Goal: Information Seeking & Learning: Learn about a topic

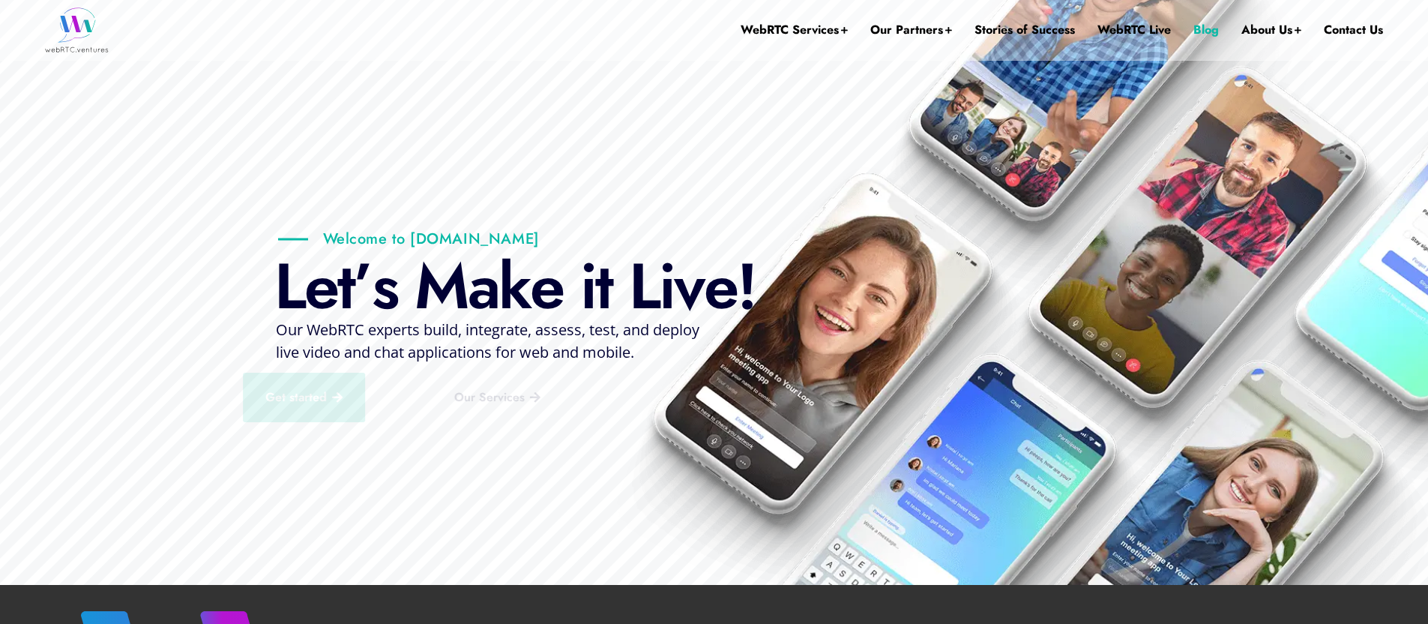
click at [1209, 25] on link "Blog" at bounding box center [1206, 30] width 25 height 60
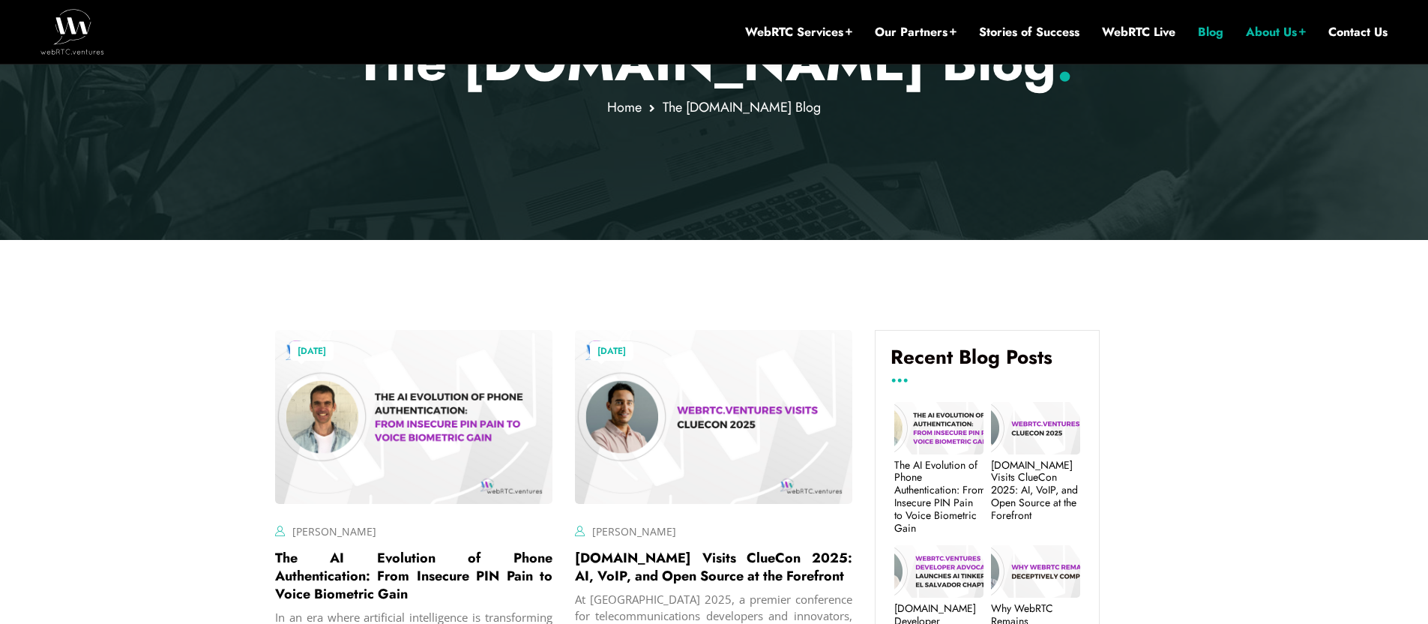
scroll to position [385, 0]
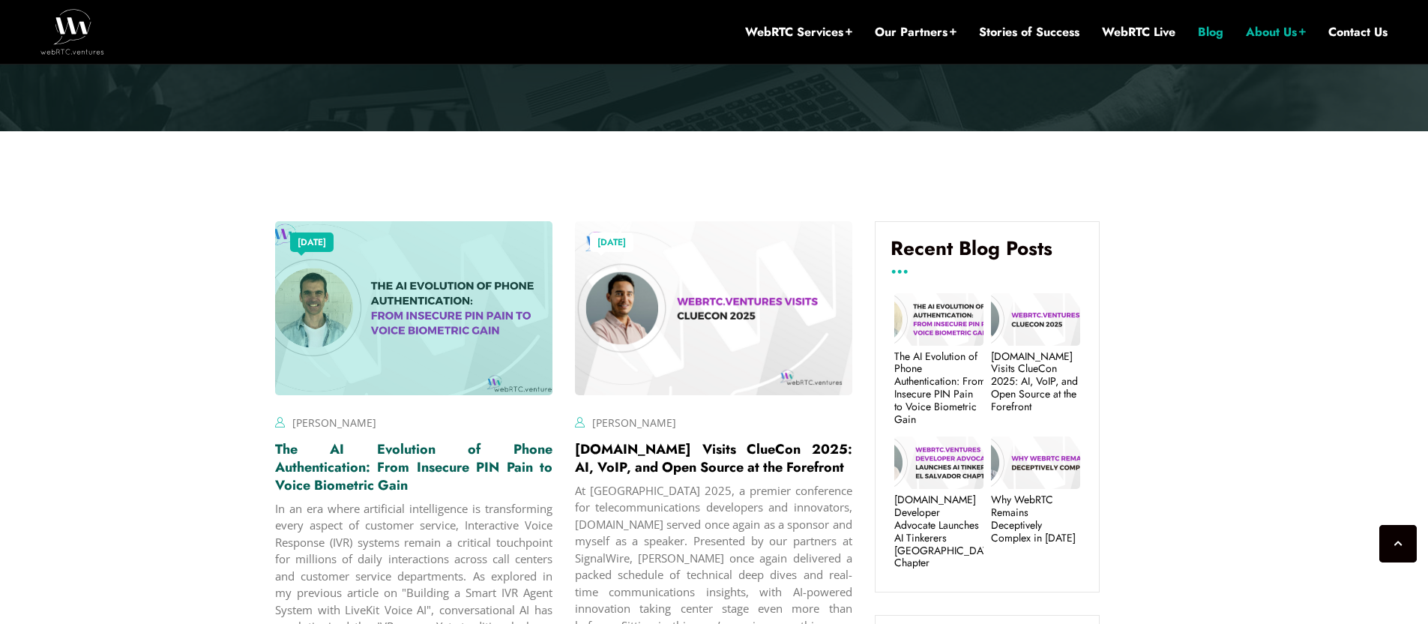
click at [410, 472] on link "The AI Evolution of Phone Authentication: From Insecure PIN Pain to Voice Biome…" at bounding box center [413, 466] width 277 height 55
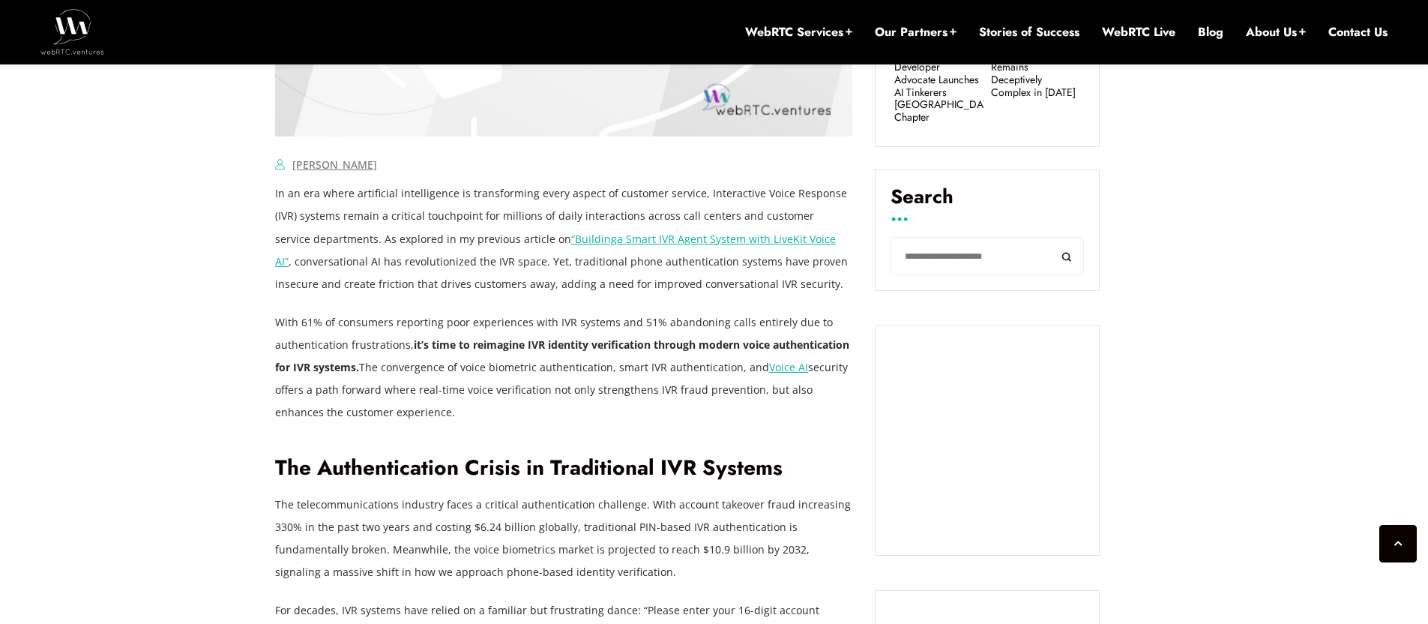
scroll to position [987, 0]
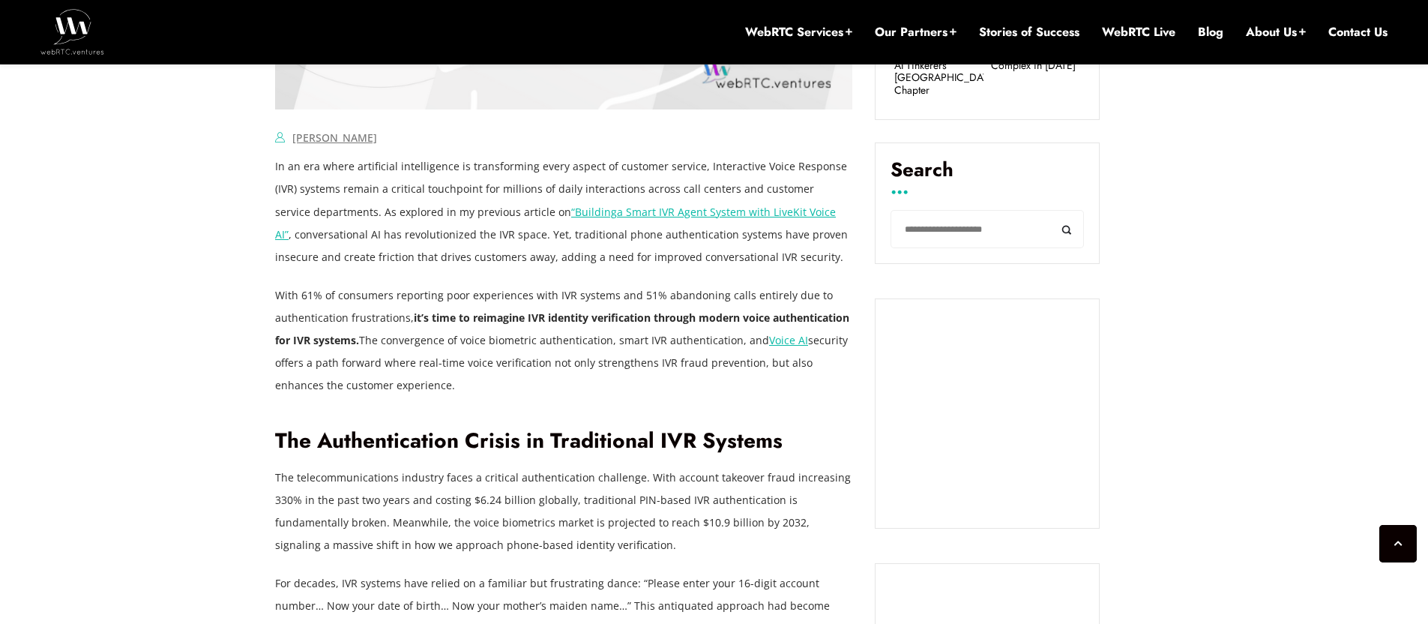
drag, startPoint x: 411, startPoint y: 318, endPoint x: 427, endPoint y: 378, distance: 62.2
click at [427, 378] on p "With 61% of consumers reporting poor experiences with IVR systems and 51% aband…" at bounding box center [563, 340] width 577 height 112
copy p "it’s time to reimagine IVR identity verification through modern voice authentic…"
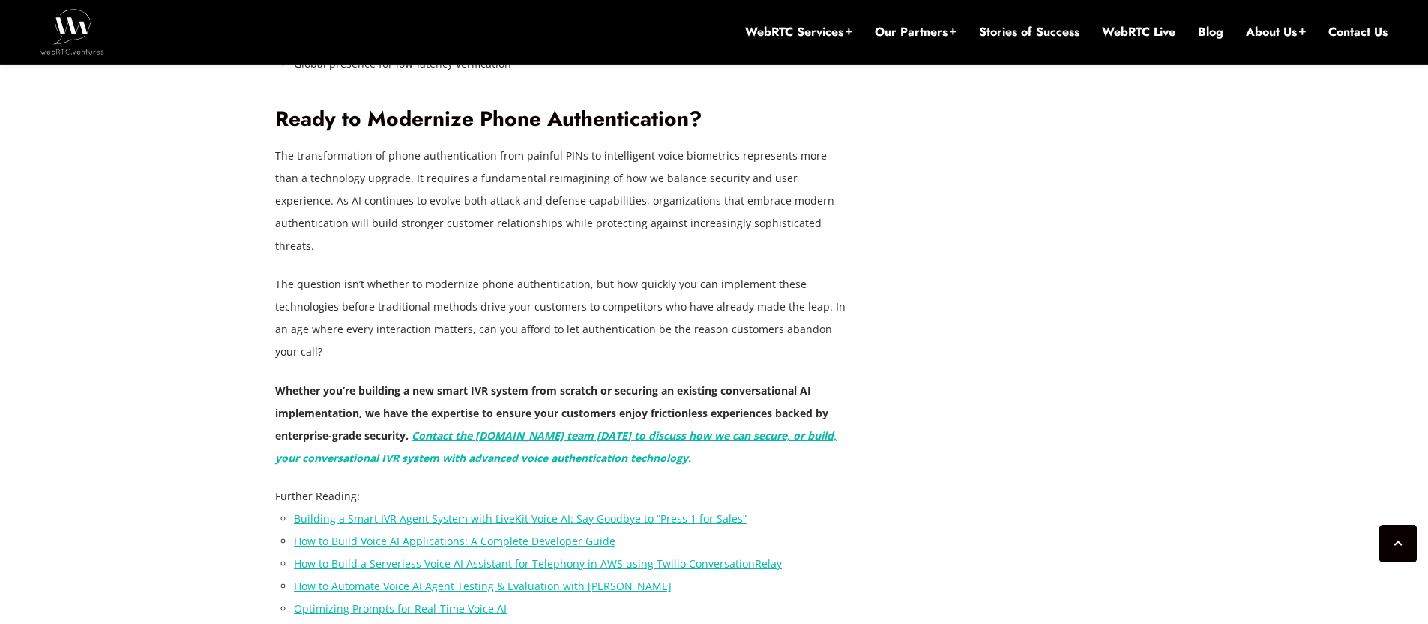
scroll to position [4087, 0]
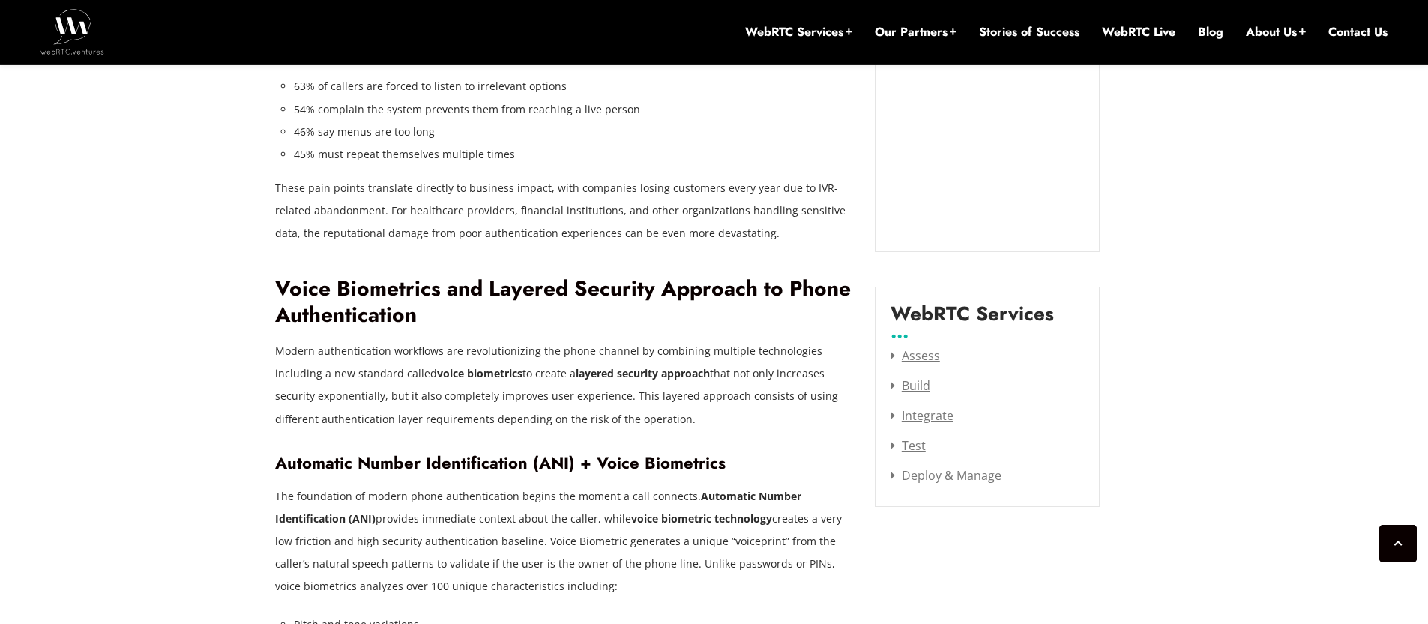
scroll to position [1871, 0]
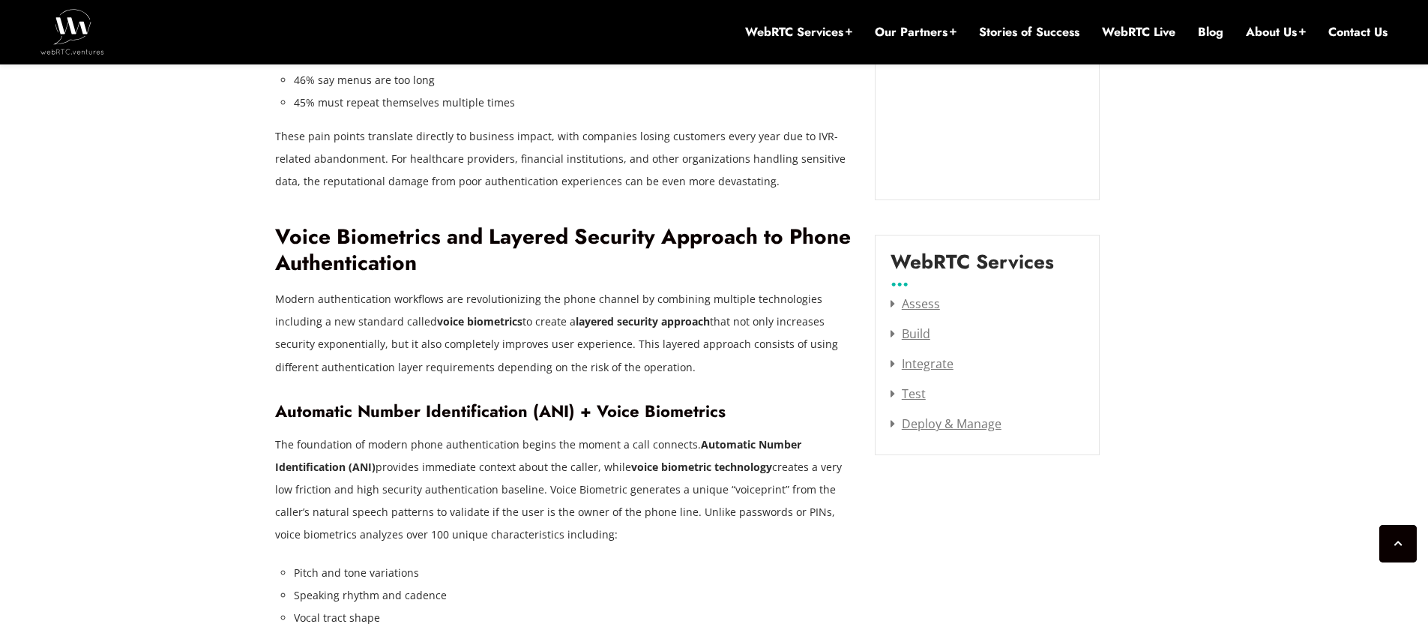
drag, startPoint x: 628, startPoint y: 337, endPoint x: 277, endPoint y: 286, distance: 355.3
click at [277, 288] on p "Modern authentication workflows are revolutionizing the phone channel by combin…" at bounding box center [563, 333] width 577 height 90
copy p "Modern authentication workflows are revolutionizing the phone channel by combin…"
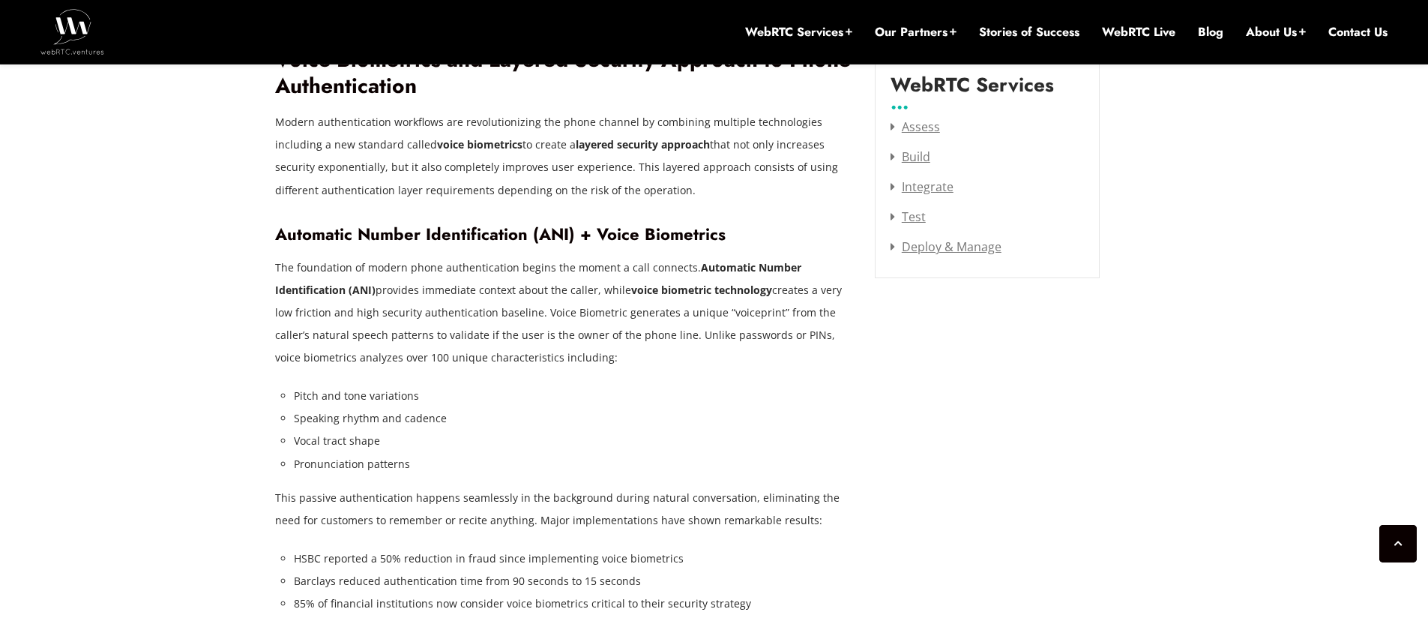
scroll to position [1879, 0]
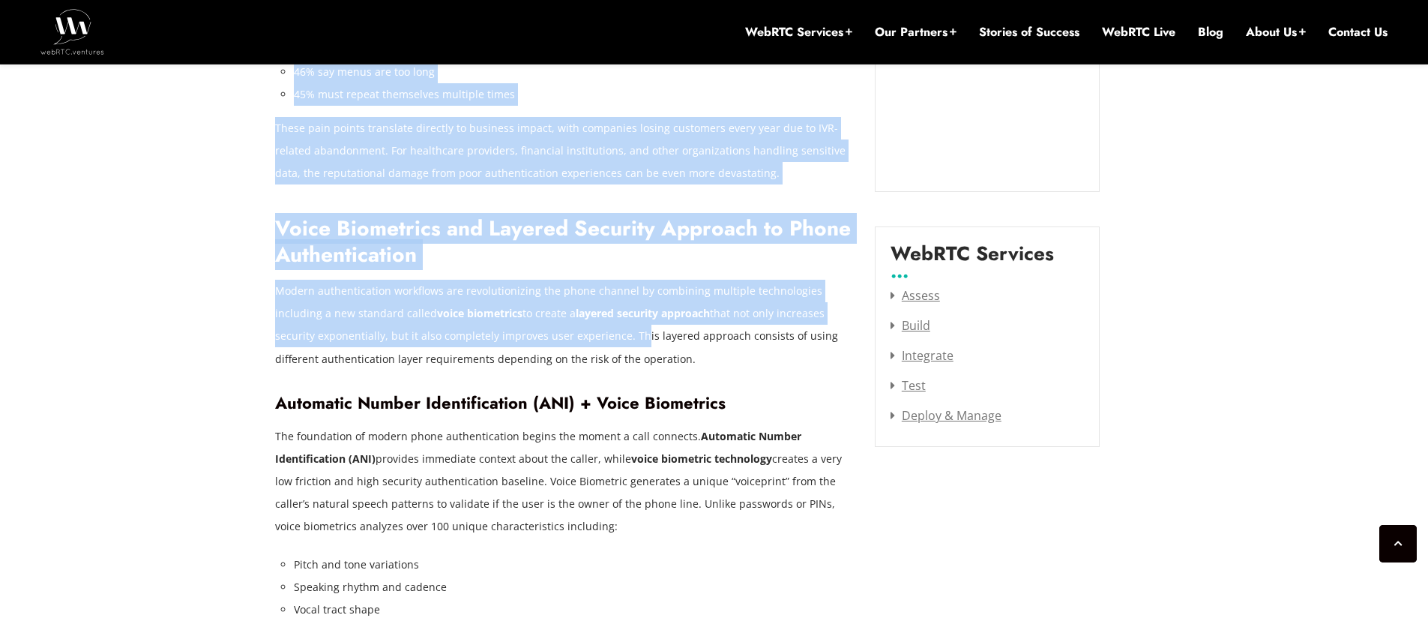
drag, startPoint x: 272, startPoint y: 266, endPoint x: 592, endPoint y: 323, distance: 325.2
click at [589, 323] on p "Modern authentication workflows are revolutionizing the phone channel by combin…" at bounding box center [563, 325] width 577 height 90
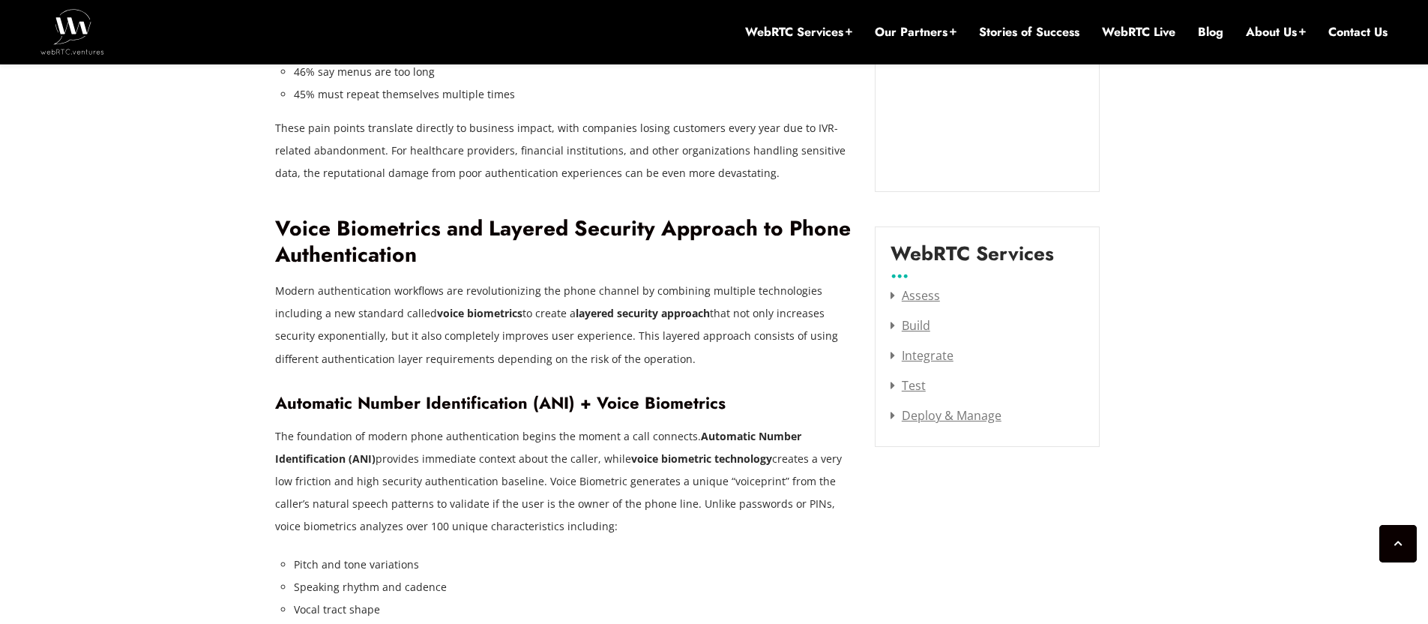
drag, startPoint x: 275, startPoint y: 268, endPoint x: 652, endPoint y: 334, distance: 382.1
click at [652, 334] on p "Modern authentication workflows are revolutionizing the phone channel by combin…" at bounding box center [563, 325] width 577 height 90
copy p "Modern authentication workflows are revolutionizing the phone channel by combin…"
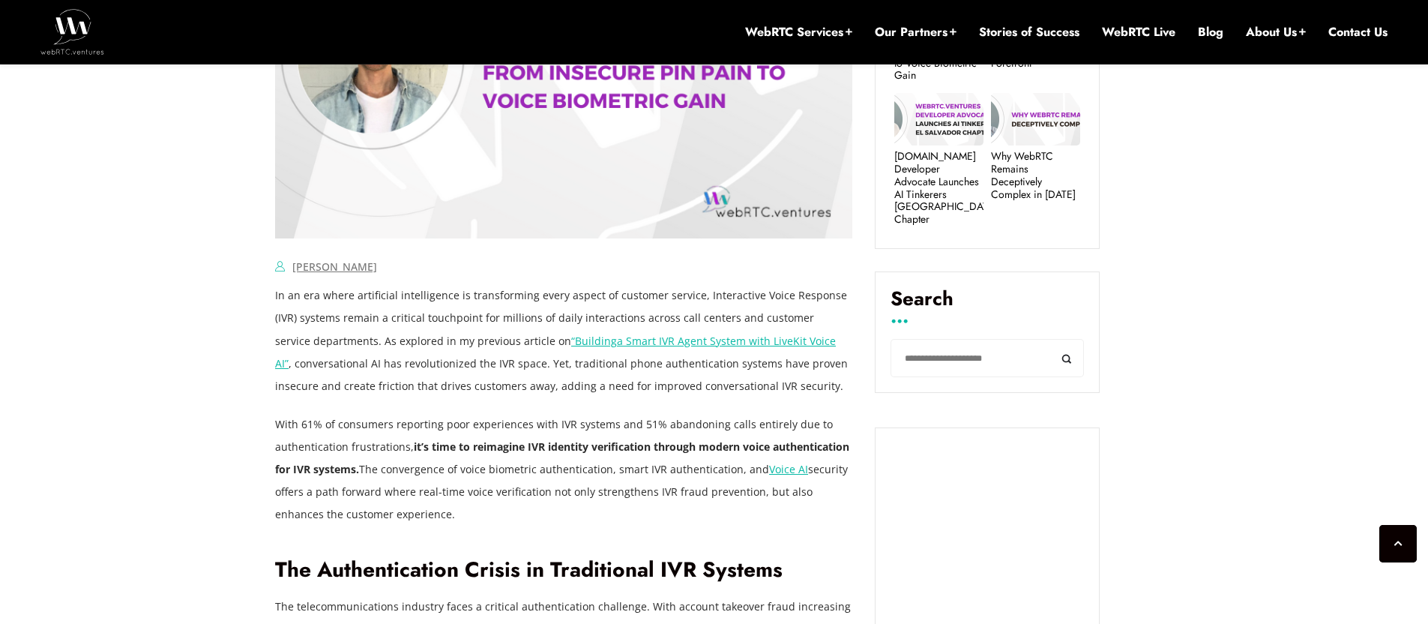
scroll to position [856, 0]
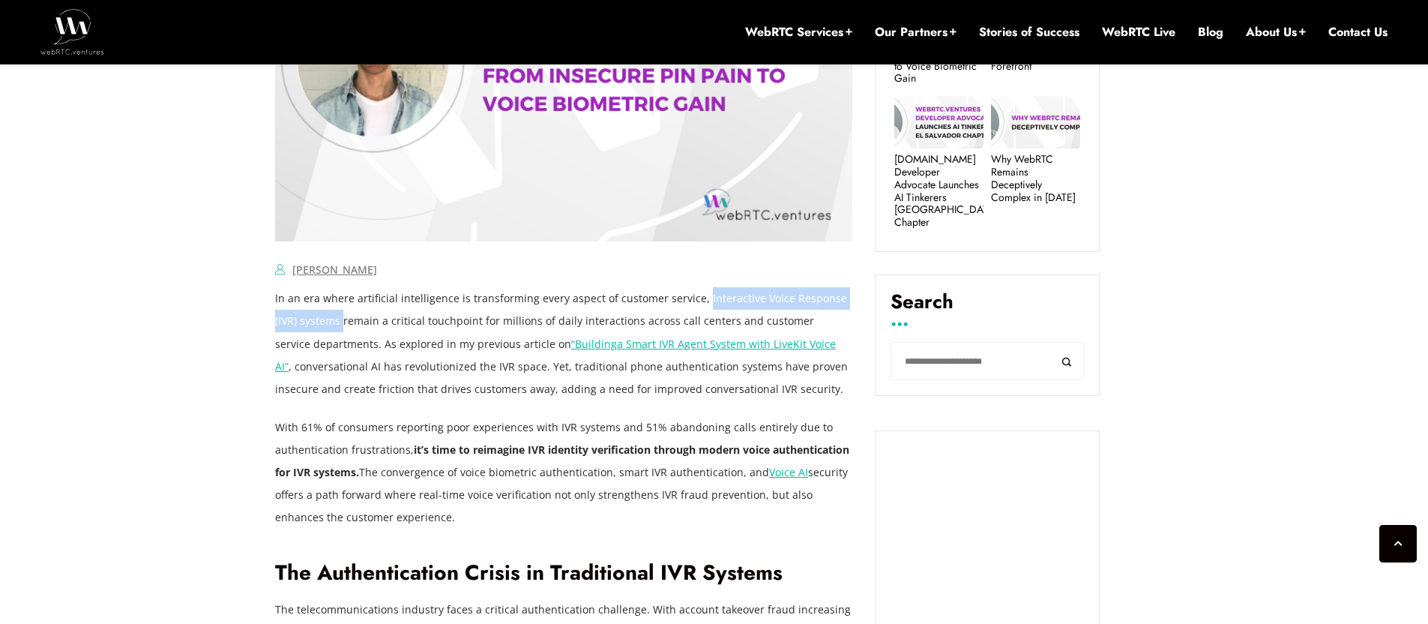
drag, startPoint x: 697, startPoint y: 298, endPoint x: 317, endPoint y: 318, distance: 380.7
click at [317, 318] on p "In an era where artificial intelligence is transforming every aspect of custome…" at bounding box center [563, 343] width 577 height 112
copy p "Interactive Voice Response (IVR) systems"
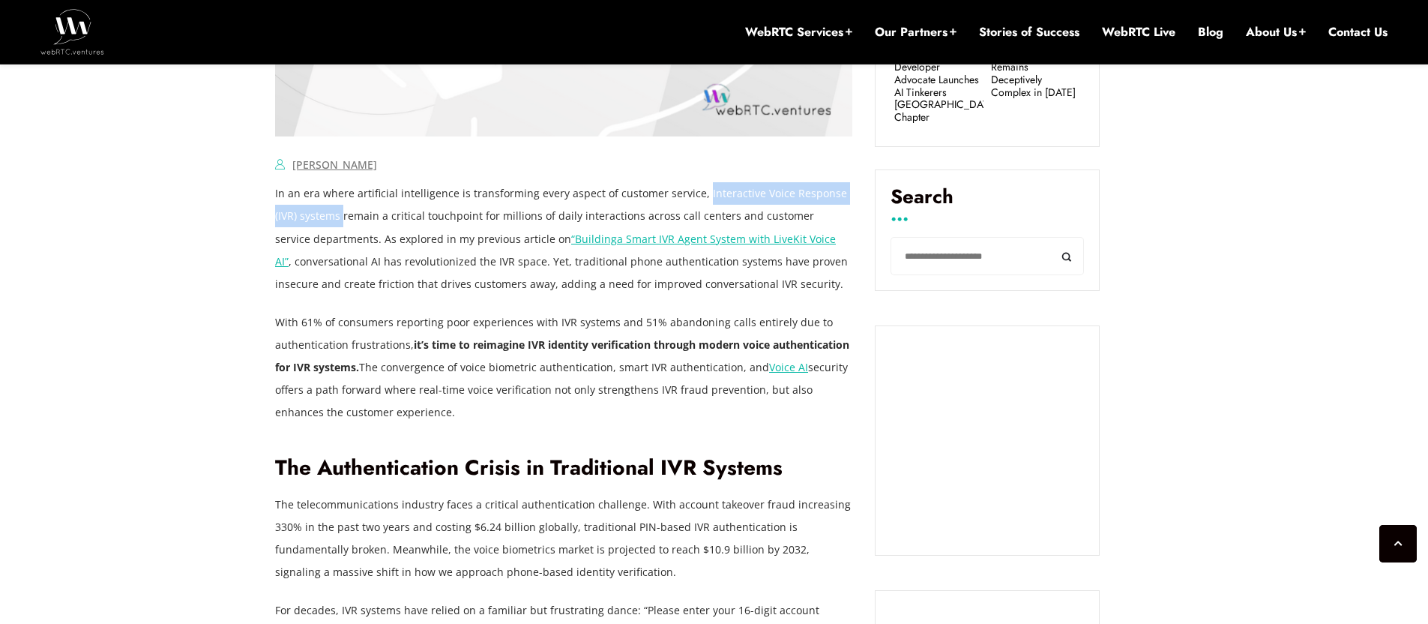
scroll to position [961, 0]
drag, startPoint x: 463, startPoint y: 389, endPoint x: 539, endPoint y: 388, distance: 75.7
click at [539, 388] on p "With 61% of consumers reporting poor experiences with IVR systems and 51% aband…" at bounding box center [563, 366] width 577 height 112
